Goal: Task Accomplishment & Management: Manage account settings

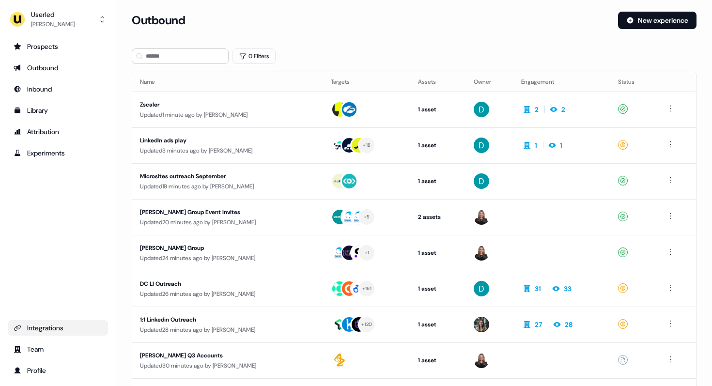
click at [54, 322] on link "Integrations" at bounding box center [58, 327] width 100 height 15
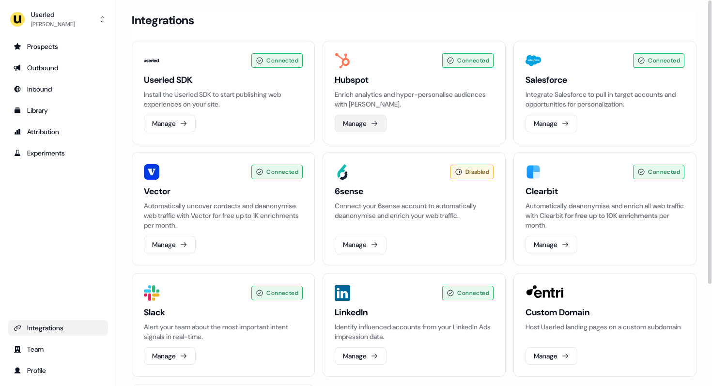
click at [365, 124] on button "Manage" at bounding box center [361, 123] width 52 height 17
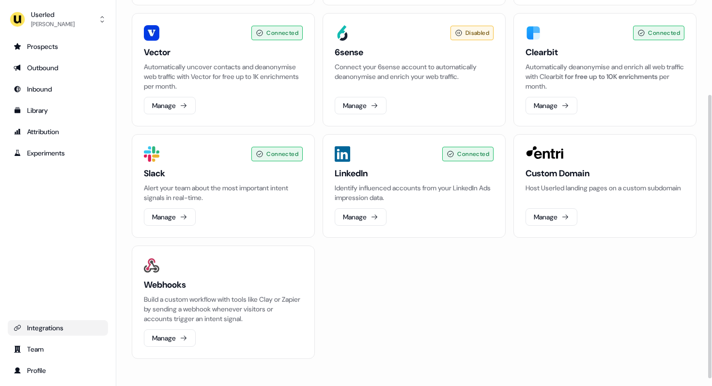
scroll to position [116, 0]
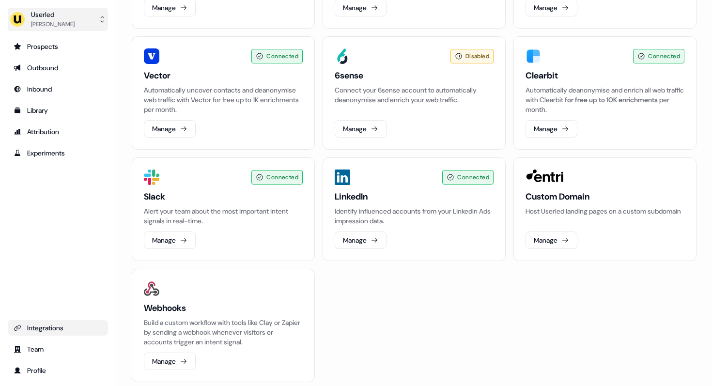
click at [50, 22] on div "[PERSON_NAME]" at bounding box center [53, 24] width 44 height 10
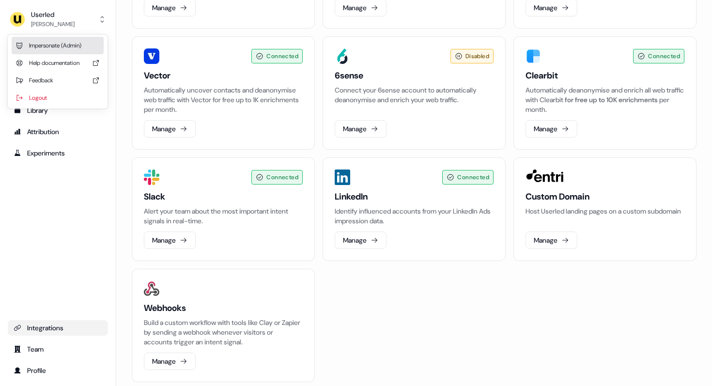
click at [56, 51] on div "Impersonate (Admin)" at bounding box center [58, 45] width 92 height 17
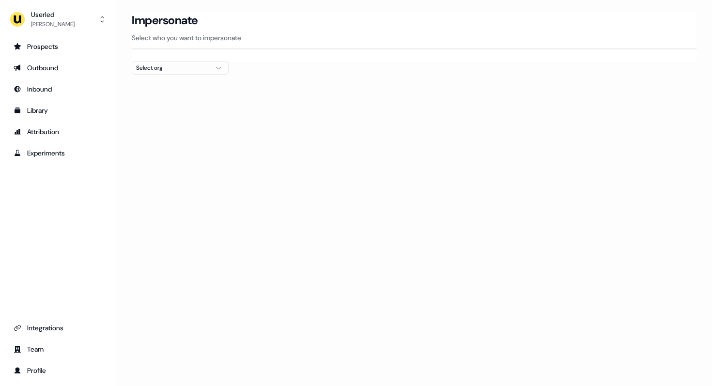
click at [168, 63] on div "Select org" at bounding box center [172, 68] width 73 height 10
type input "**"
